Goal: Task Accomplishment & Management: Complete application form

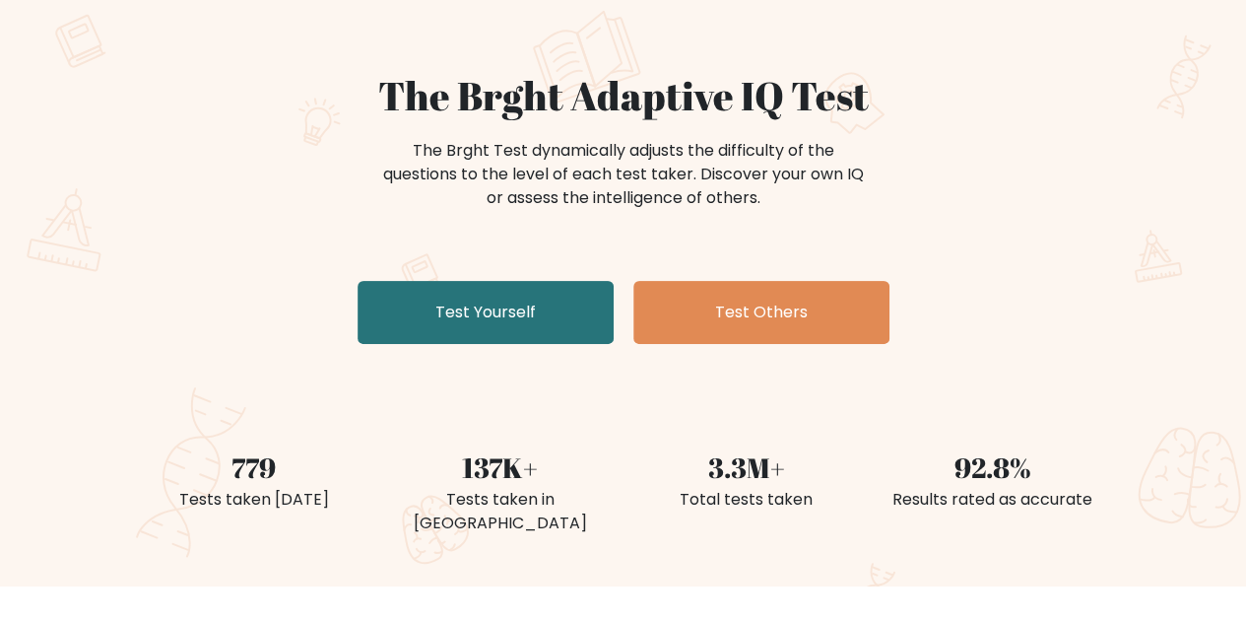
scroll to position [124, 0]
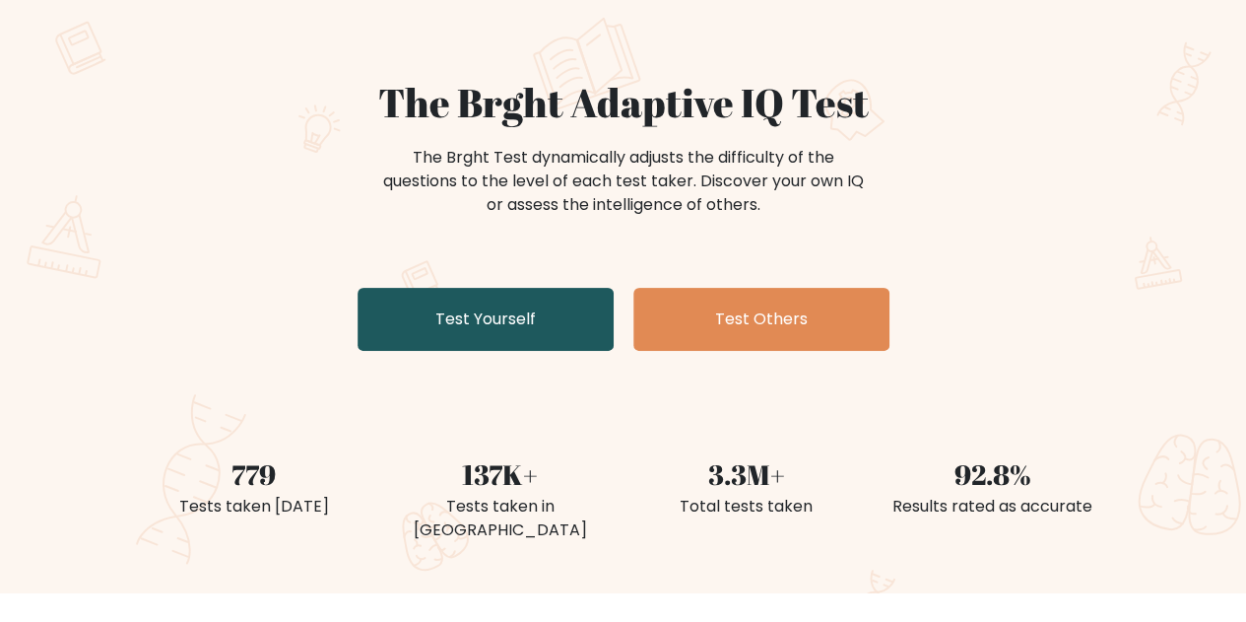
click at [539, 334] on link "Test Yourself" at bounding box center [486, 319] width 256 height 63
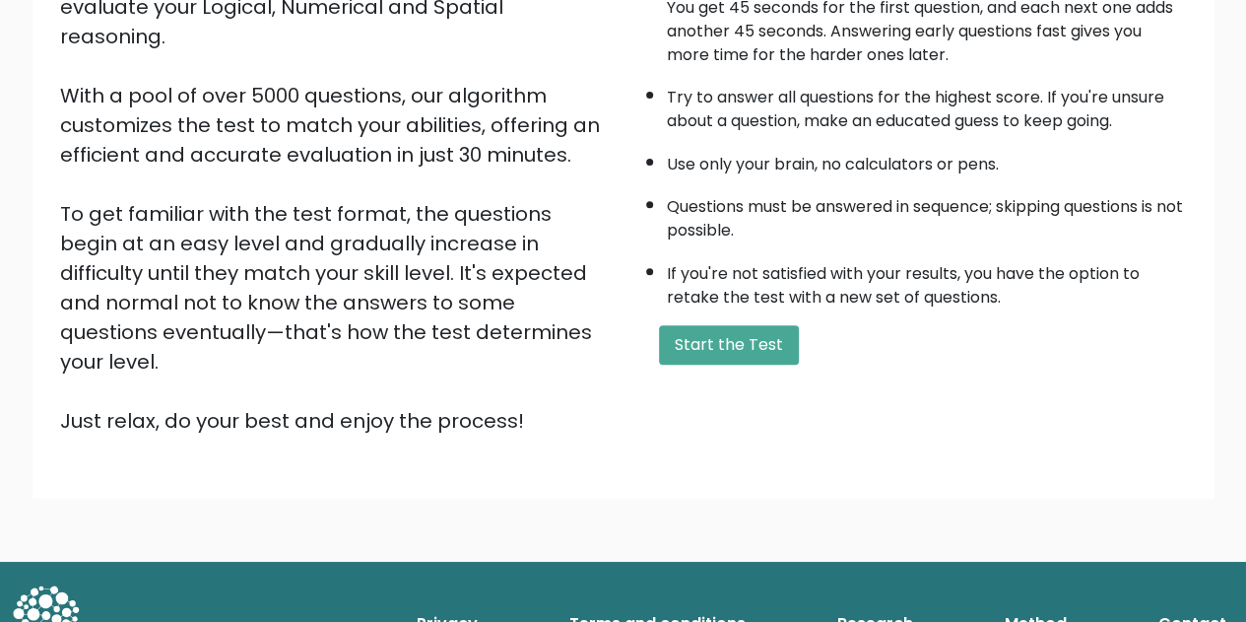
scroll to position [280, 0]
click at [774, 353] on button "Start the Test" at bounding box center [729, 344] width 140 height 39
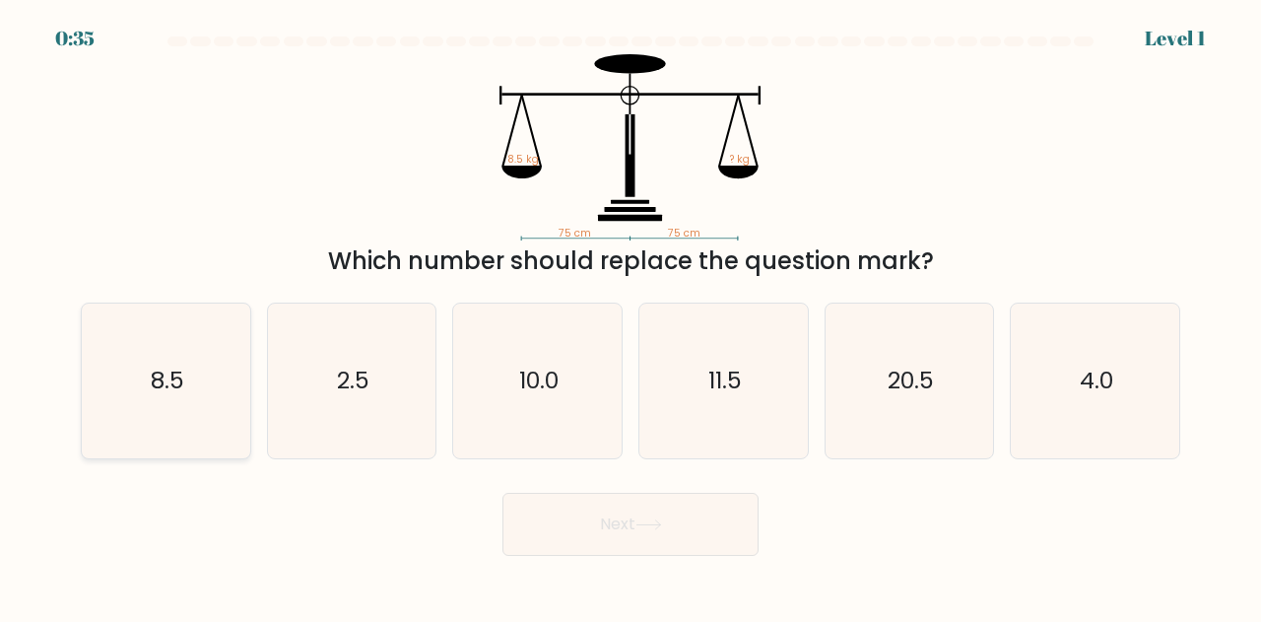
click at [156, 350] on icon "8.5" at bounding box center [166, 380] width 155 height 155
click at [630, 316] on input "a. 8.5" at bounding box center [630, 313] width 1 height 5
radio input "true"
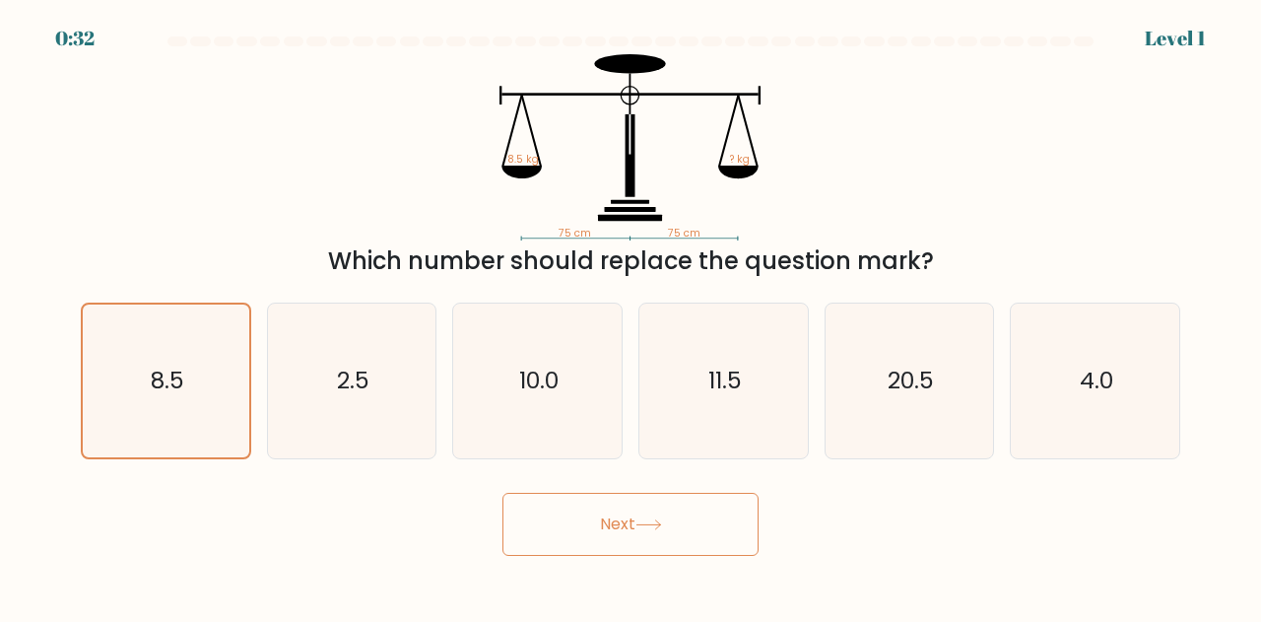
click at [623, 524] on button "Next" at bounding box center [630, 523] width 256 height 63
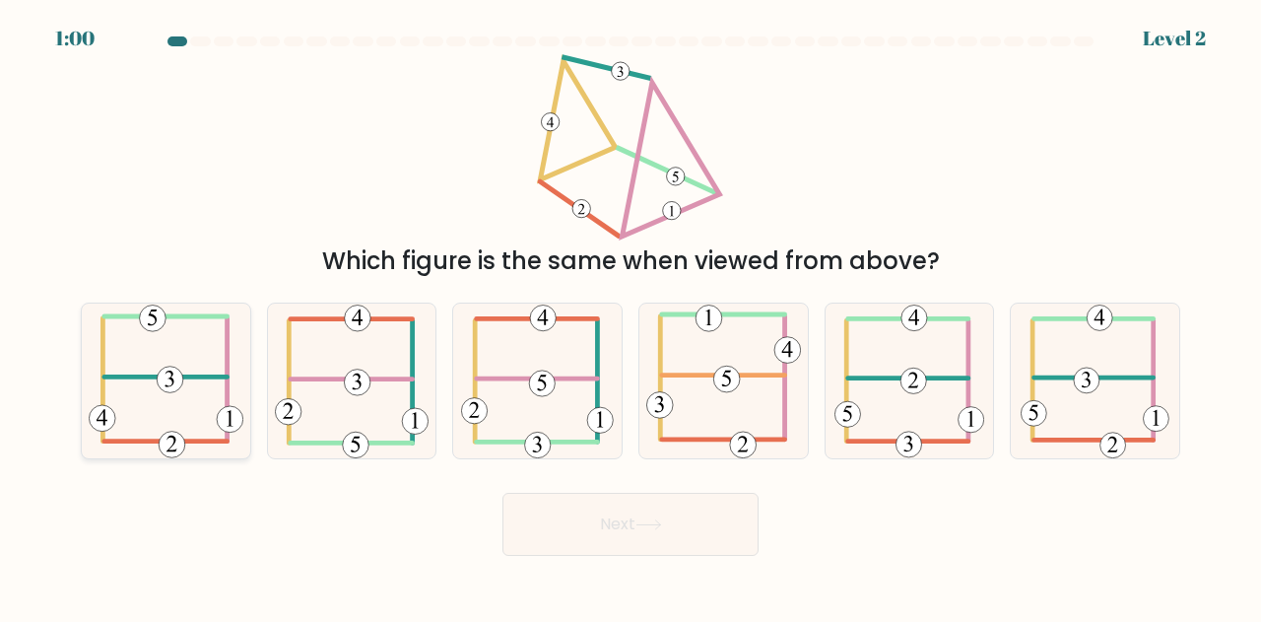
click at [177, 413] on icon at bounding box center [166, 380] width 155 height 155
click at [630, 316] on input "a." at bounding box center [630, 313] width 1 height 5
radio input "true"
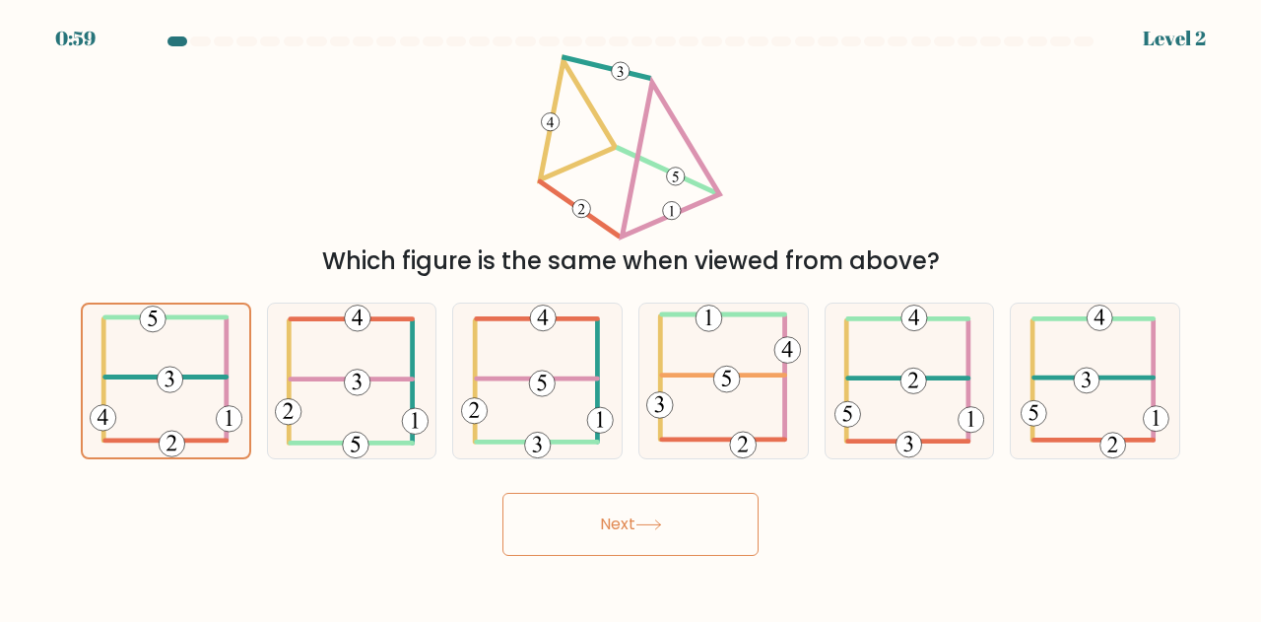
click at [540, 540] on button "Next" at bounding box center [630, 523] width 256 height 63
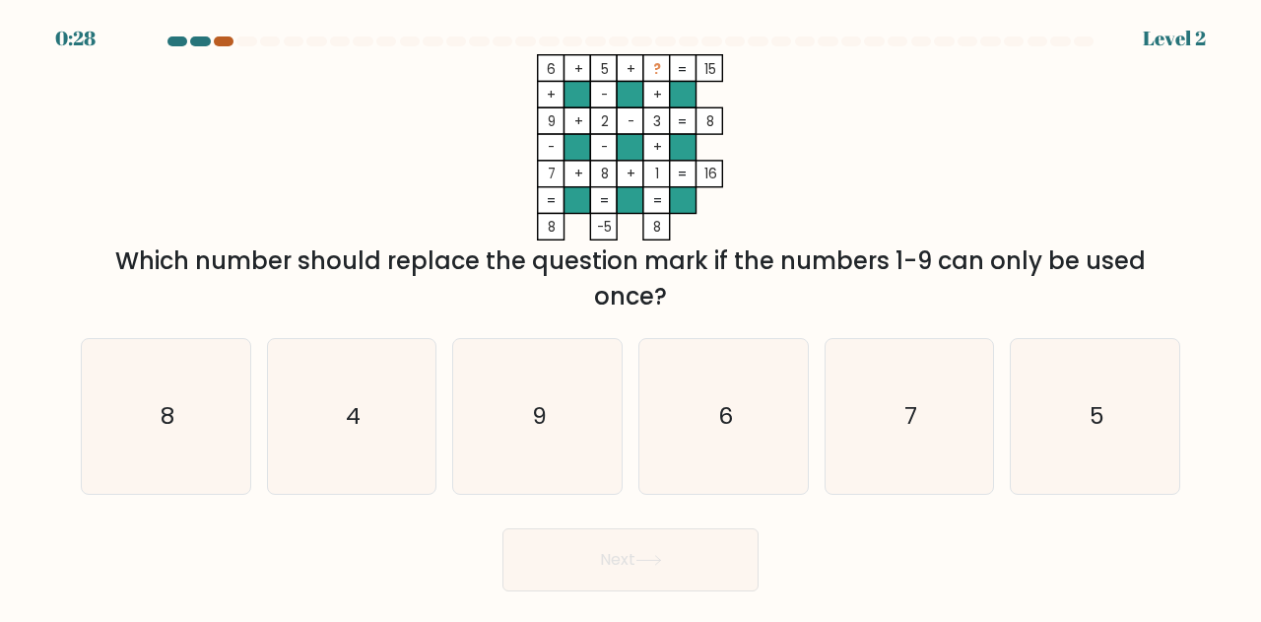
click at [227, 42] on div at bounding box center [224, 41] width 20 height 10
click at [389, 410] on icon "4" at bounding box center [352, 416] width 155 height 155
click at [630, 316] on input "b. 4" at bounding box center [630, 313] width 1 height 5
radio input "true"
click at [540, 451] on icon "9" at bounding box center [537, 416] width 155 height 155
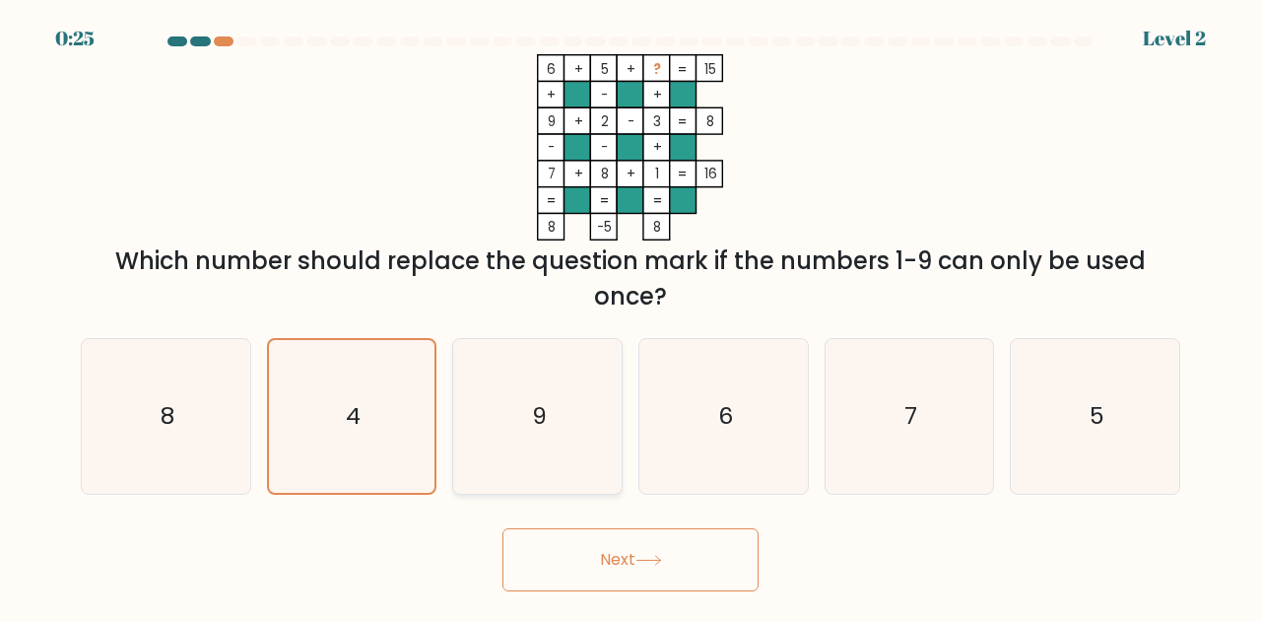
click at [630, 316] on input "c. 9" at bounding box center [630, 313] width 1 height 5
radio input "true"
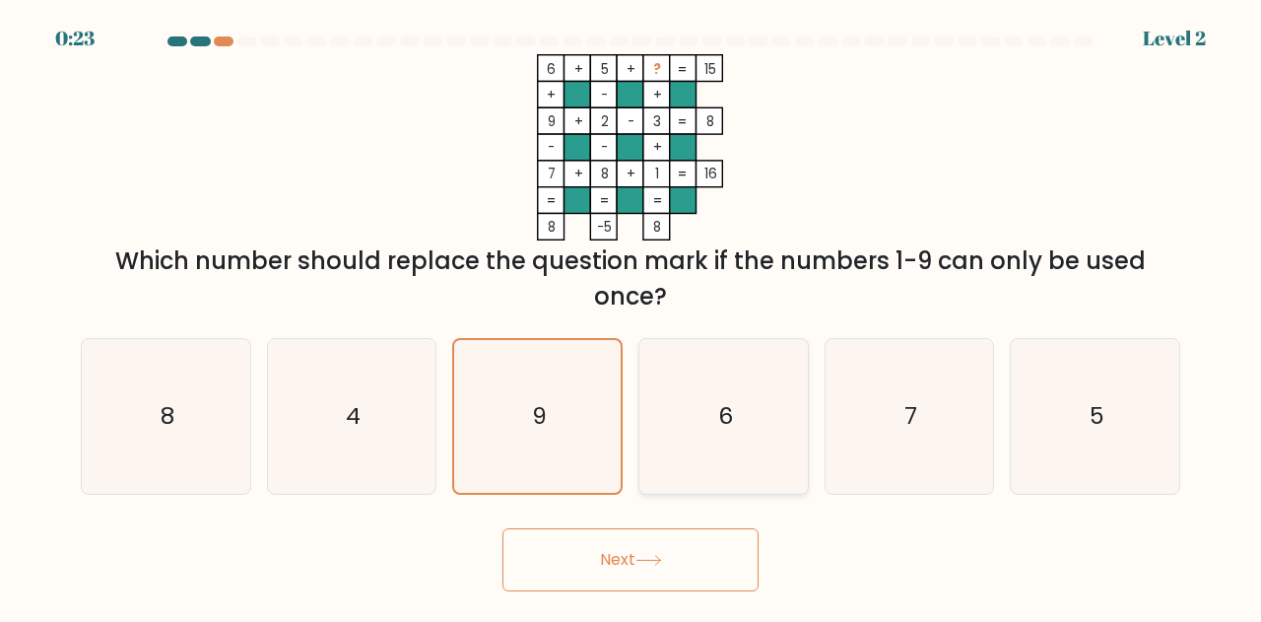
click at [697, 426] on icon "6" at bounding box center [723, 416] width 155 height 155
click at [631, 316] on input "d. 6" at bounding box center [630, 313] width 1 height 5
radio input "true"
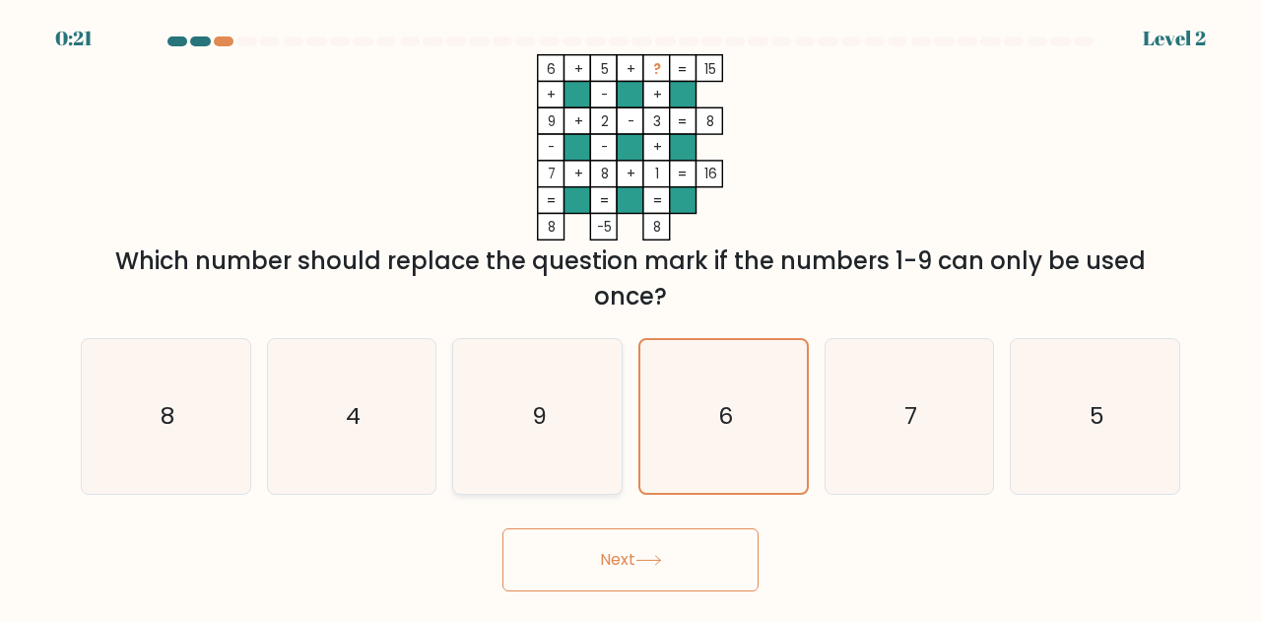
click at [544, 438] on icon "9" at bounding box center [537, 416] width 155 height 155
click at [630, 316] on input "c. 9" at bounding box center [630, 313] width 1 height 5
radio input "true"
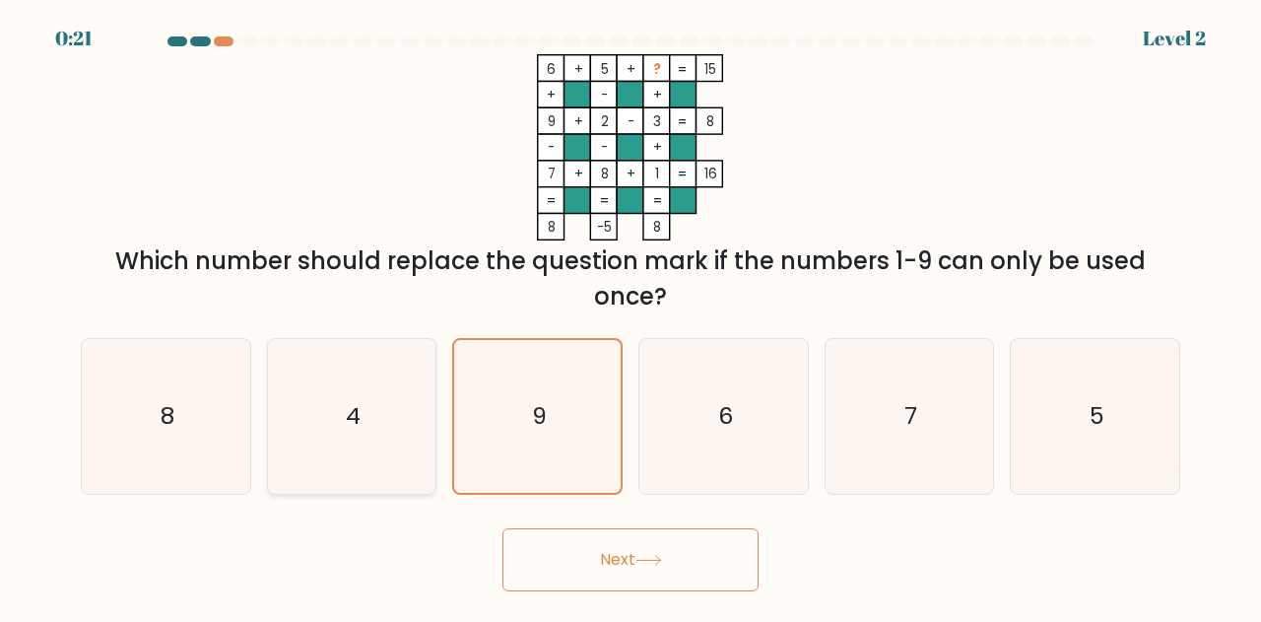
click at [301, 393] on icon "4" at bounding box center [352, 416] width 155 height 155
click at [630, 316] on input "b. 4" at bounding box center [630, 313] width 1 height 5
radio input "true"
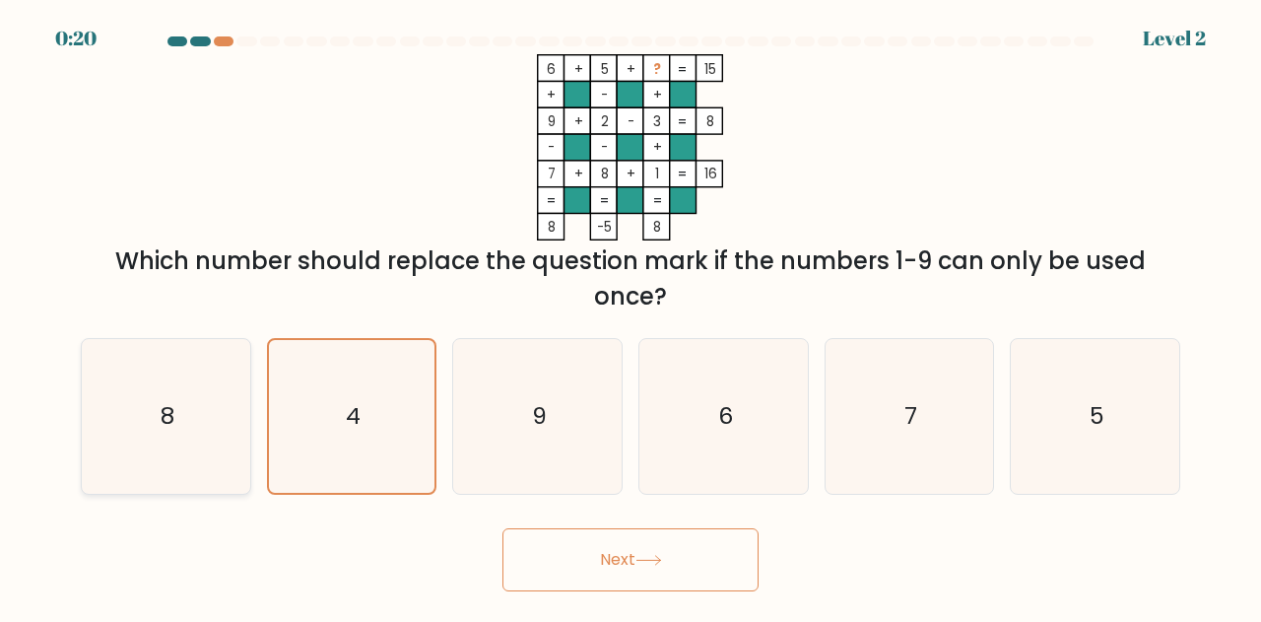
click at [164, 385] on icon "8" at bounding box center [166, 416] width 155 height 155
click at [630, 316] on input "a. 8" at bounding box center [630, 313] width 1 height 5
radio input "true"
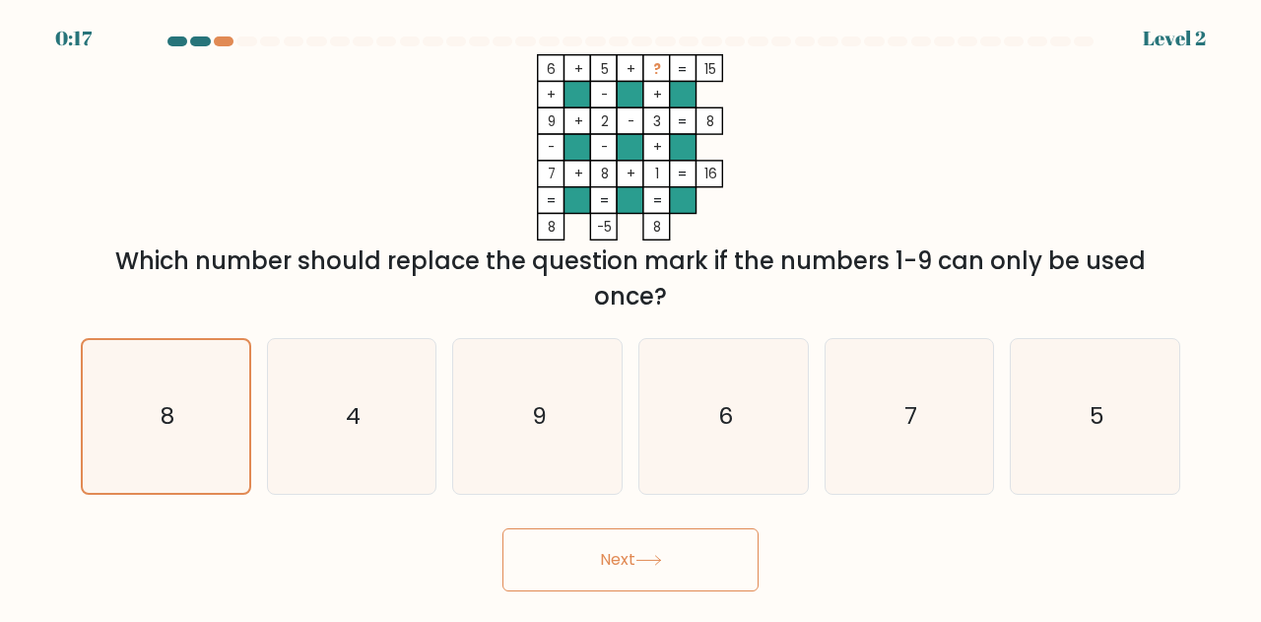
click at [671, 568] on button "Next" at bounding box center [630, 559] width 256 height 63
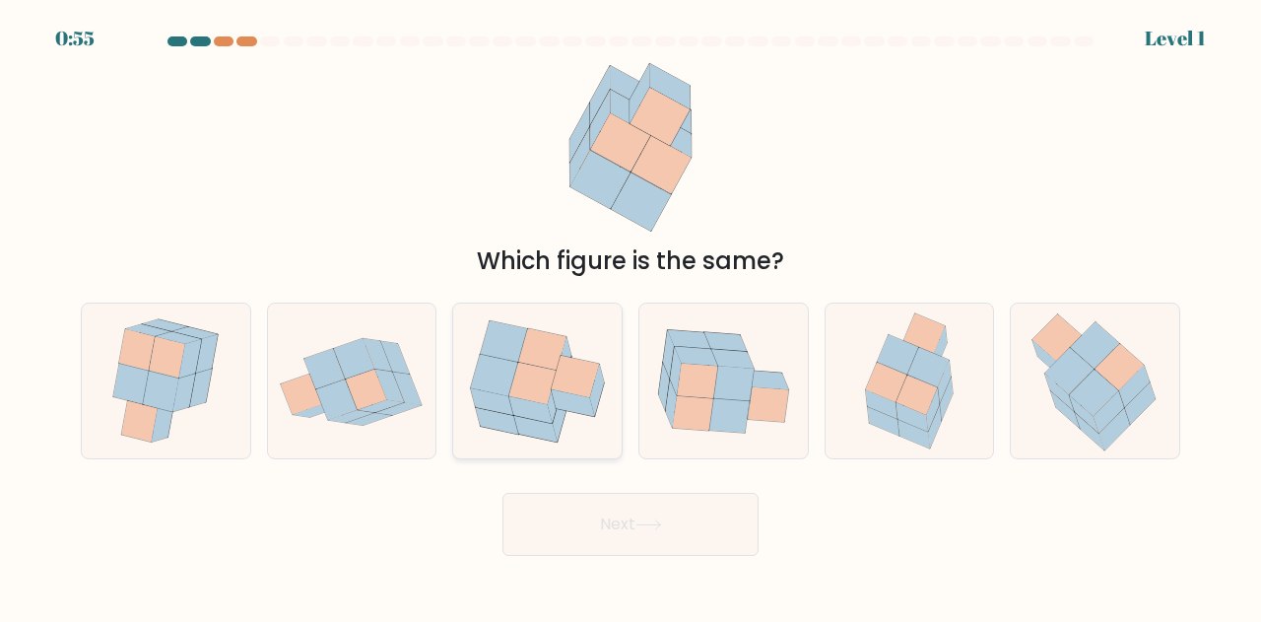
click at [518, 394] on icon at bounding box center [532, 382] width 47 height 41
click at [630, 316] on input "c." at bounding box center [630, 313] width 1 height 5
radio input "true"
click at [549, 519] on button "Next" at bounding box center [630, 523] width 256 height 63
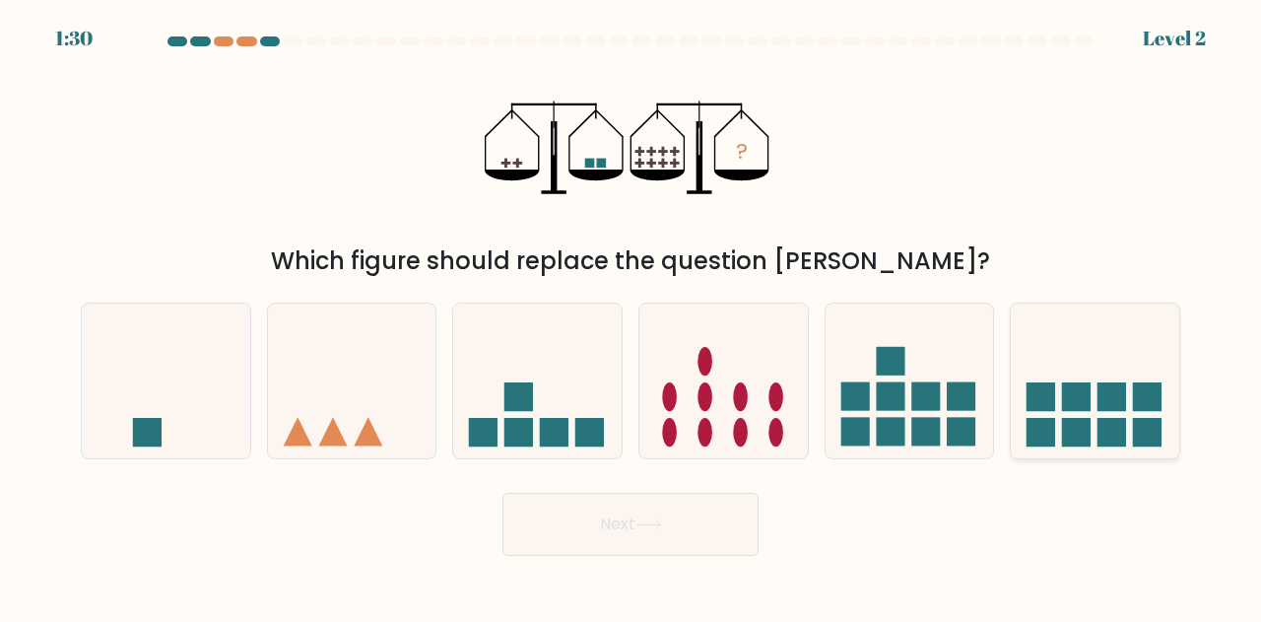
click at [1056, 389] on icon at bounding box center [1095, 380] width 168 height 139
click at [631, 316] on input "f." at bounding box center [630, 313] width 1 height 5
radio input "true"
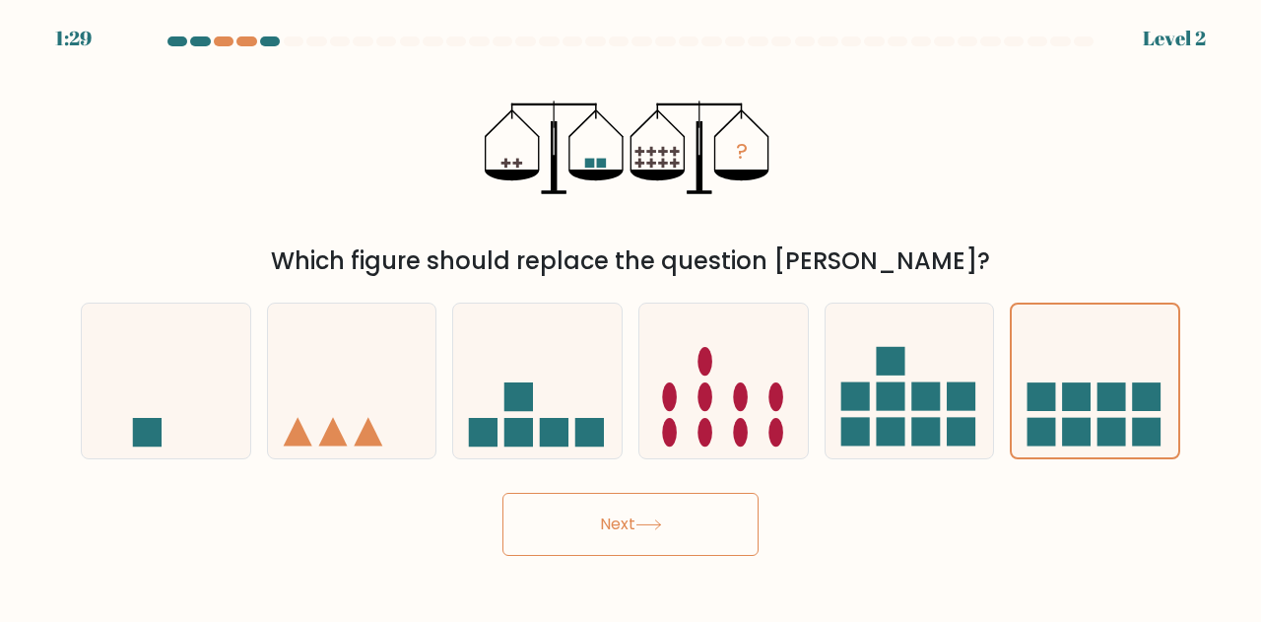
click at [687, 534] on button "Next" at bounding box center [630, 523] width 256 height 63
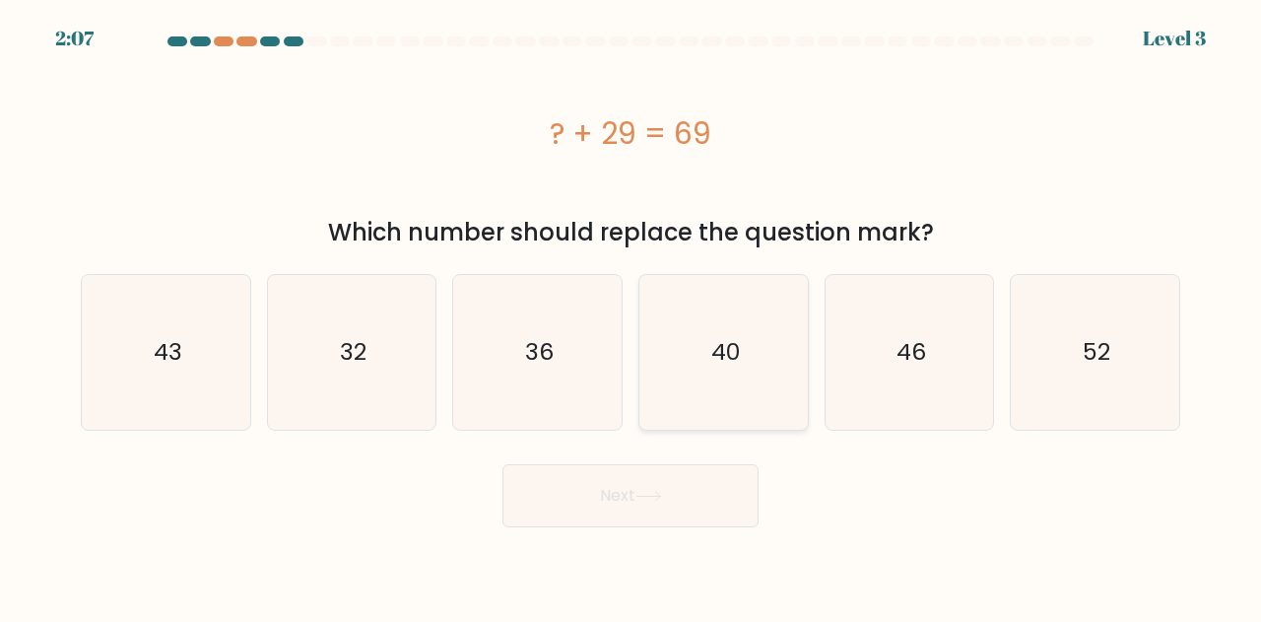
click at [679, 294] on icon "40" at bounding box center [723, 352] width 155 height 155
click at [631, 311] on input "d. 40" at bounding box center [630, 313] width 1 height 5
radio input "true"
click at [588, 507] on button "Next" at bounding box center [630, 495] width 256 height 63
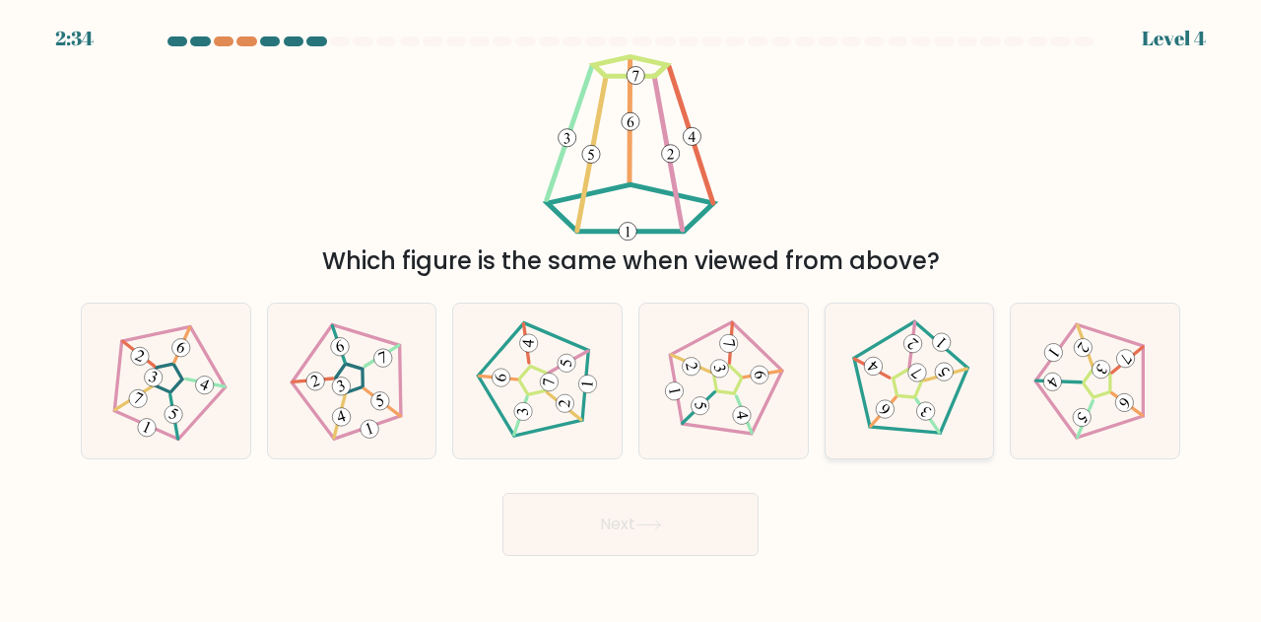
click at [905, 394] on icon at bounding box center [908, 380] width 123 height 123
click at [631, 316] on input "e." at bounding box center [630, 313] width 1 height 5
radio input "true"
click at [730, 525] on button "Next" at bounding box center [630, 523] width 256 height 63
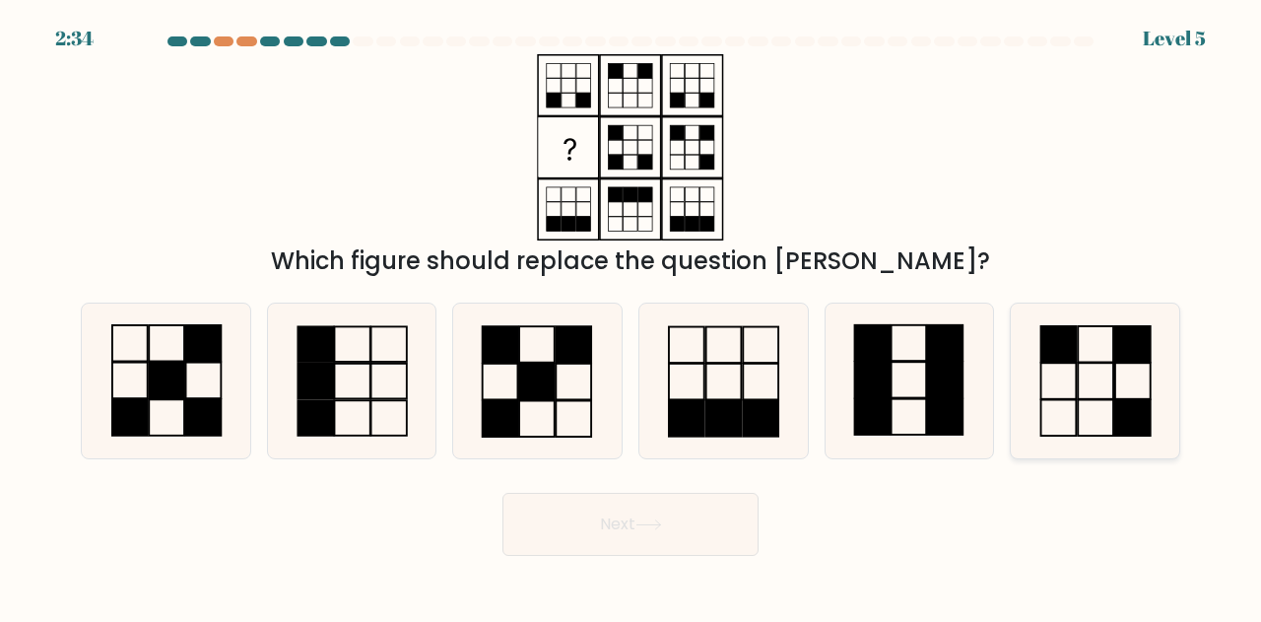
click at [1034, 397] on icon at bounding box center [1094, 380] width 155 height 155
click at [631, 316] on input "f." at bounding box center [630, 313] width 1 height 5
radio input "true"
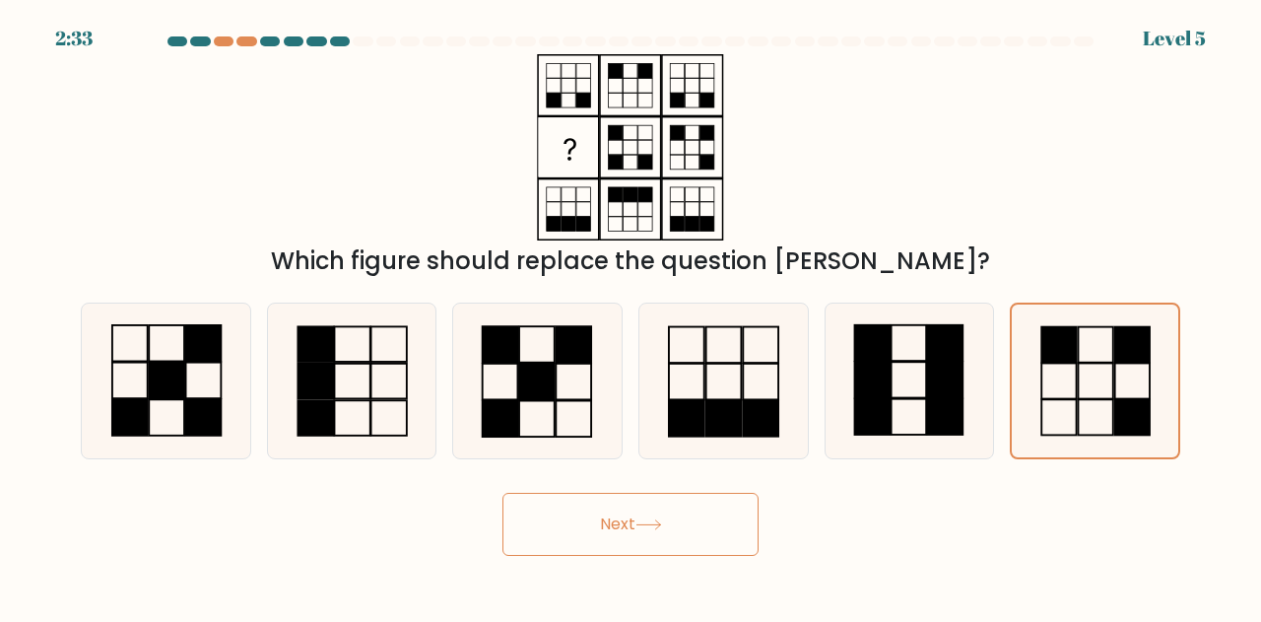
click at [658, 547] on button "Next" at bounding box center [630, 523] width 256 height 63
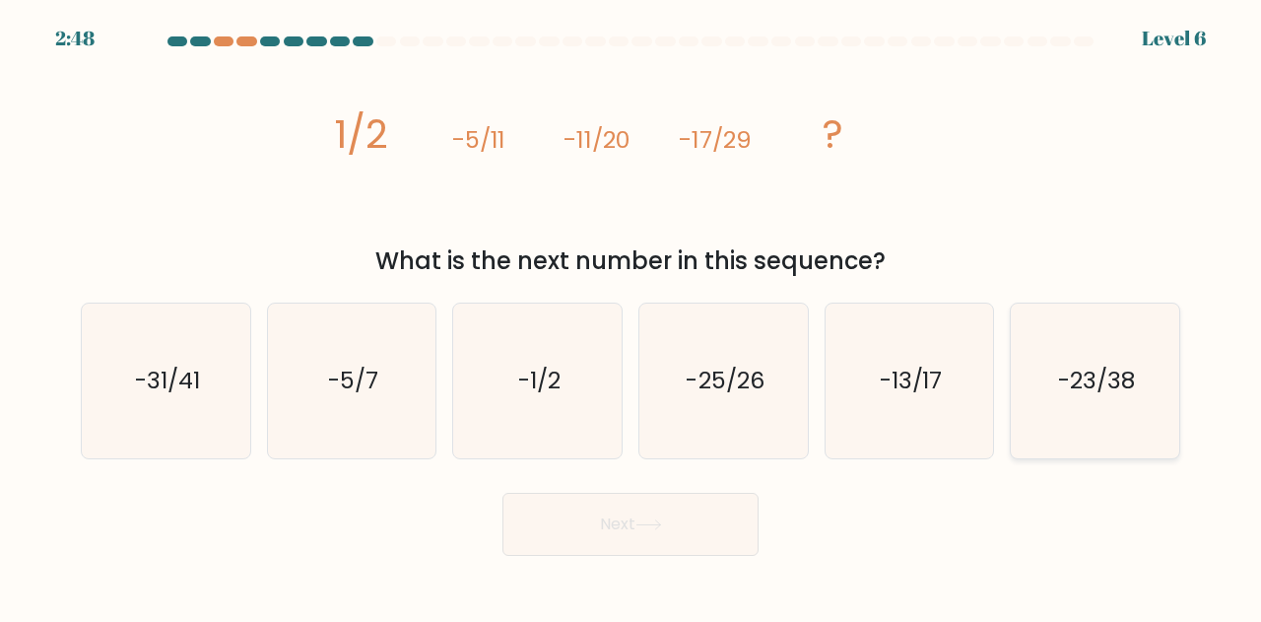
click at [1065, 340] on icon "-23/38" at bounding box center [1094, 380] width 155 height 155
click at [631, 316] on input "f. -23/38" at bounding box center [630, 313] width 1 height 5
radio input "true"
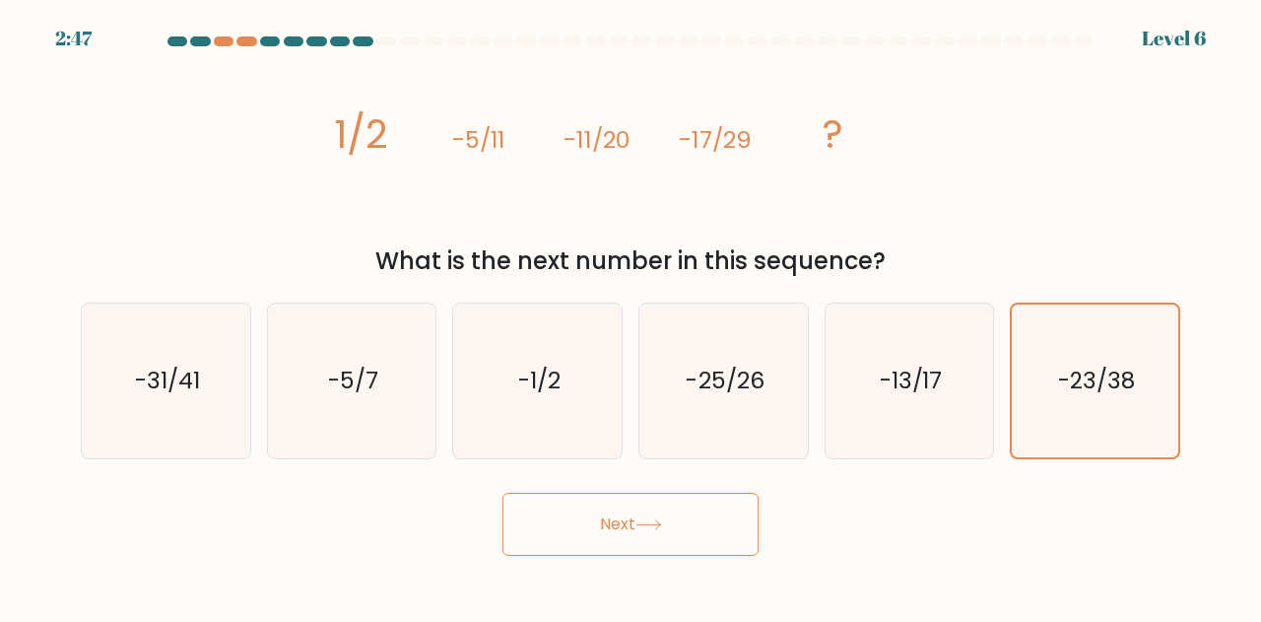
click at [668, 548] on button "Next" at bounding box center [630, 523] width 256 height 63
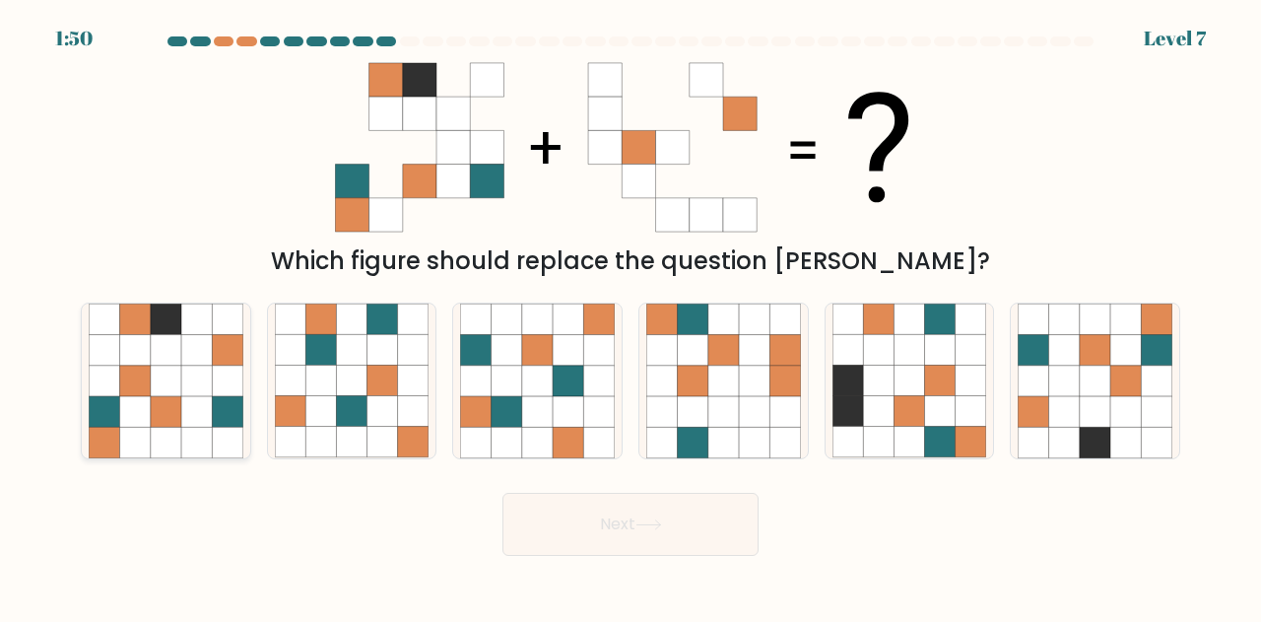
click at [152, 383] on icon at bounding box center [166, 380] width 31 height 31
click at [630, 316] on input "a." at bounding box center [630, 313] width 1 height 5
radio input "true"
click at [671, 513] on button "Next" at bounding box center [630, 523] width 256 height 63
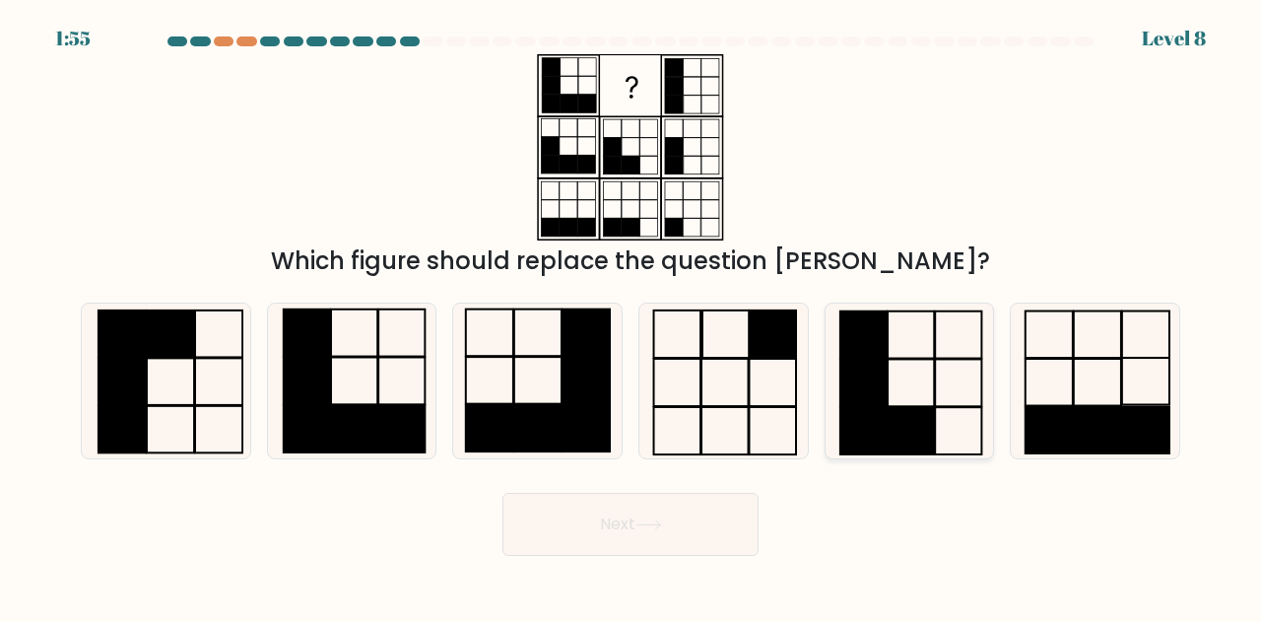
click at [902, 367] on icon at bounding box center [909, 380] width 155 height 155
click at [631, 316] on input "e." at bounding box center [630, 313] width 1 height 5
radio input "true"
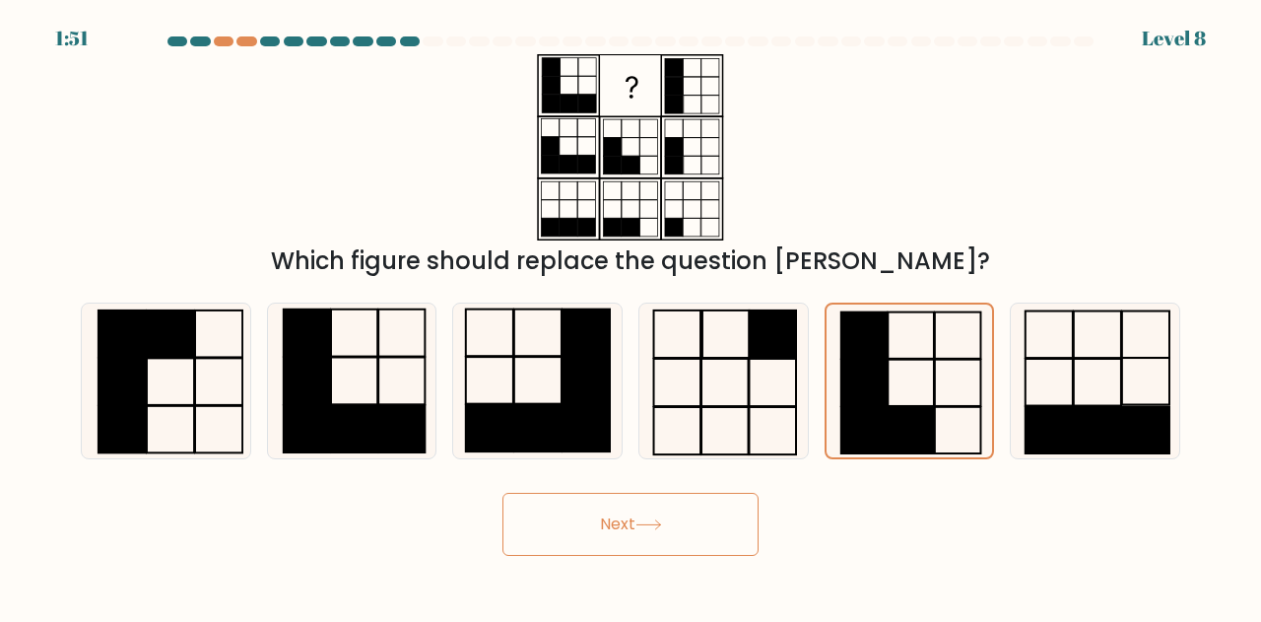
click at [617, 542] on button "Next" at bounding box center [630, 523] width 256 height 63
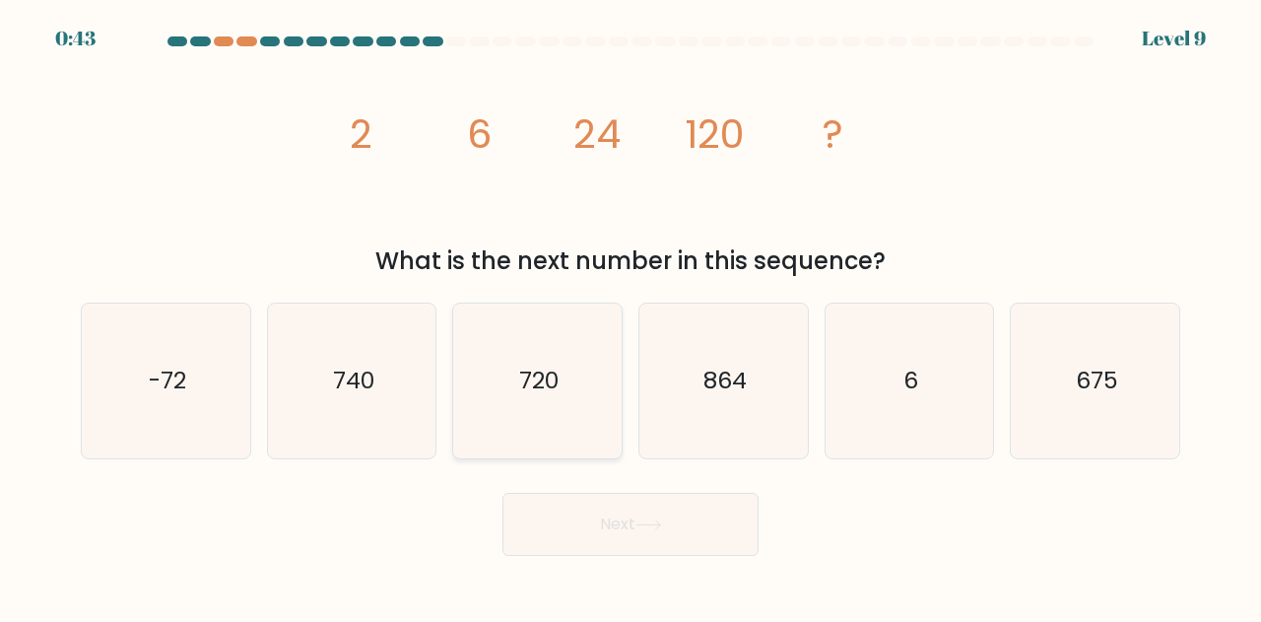
click at [555, 369] on text "720" at bounding box center [538, 380] width 39 height 33
click at [630, 316] on input "c. 720" at bounding box center [630, 313] width 1 height 5
radio input "true"
click at [626, 511] on button "Next" at bounding box center [630, 523] width 256 height 63
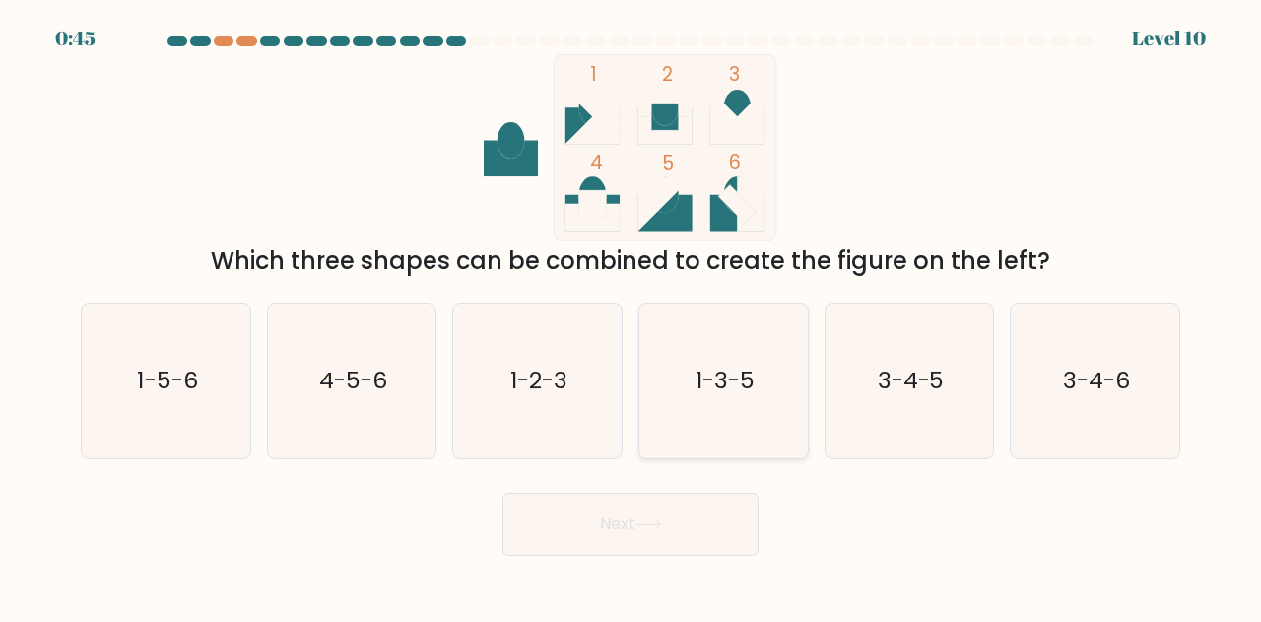
click at [723, 332] on icon "1-3-5" at bounding box center [723, 380] width 155 height 155
click at [631, 316] on input "d. 1-3-5" at bounding box center [630, 313] width 1 height 5
radio input "true"
click at [708, 533] on button "Next" at bounding box center [630, 523] width 256 height 63
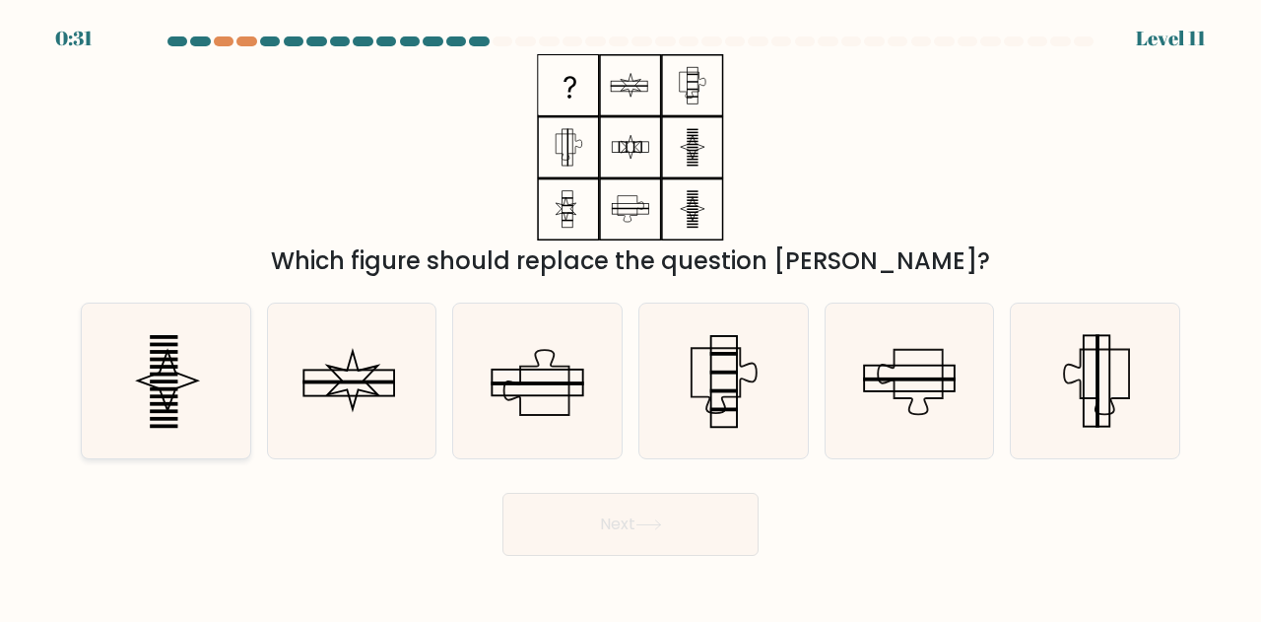
click at [120, 382] on icon at bounding box center [166, 380] width 155 height 155
click at [630, 316] on input "a." at bounding box center [630, 313] width 1 height 5
radio input "true"
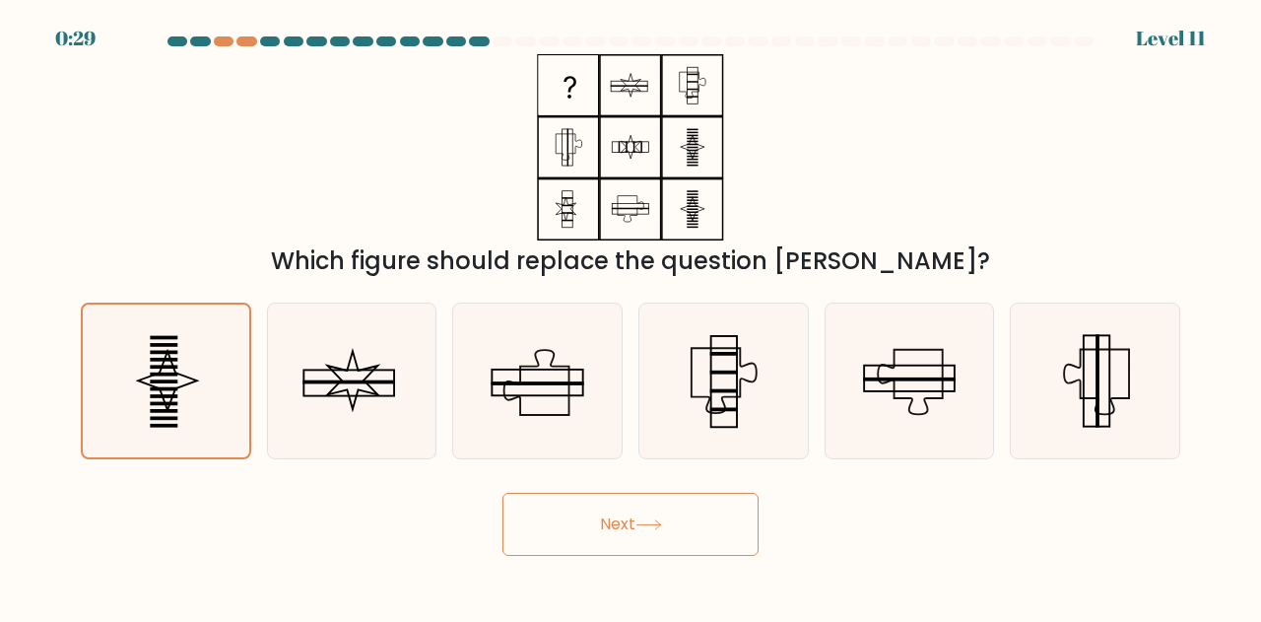
click at [668, 537] on button "Next" at bounding box center [630, 523] width 256 height 63
